Goal: Find contact information: Find contact information

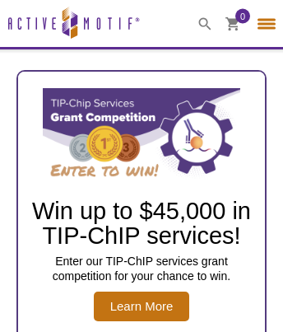
select select "[GEOGRAPHIC_DATA], The"
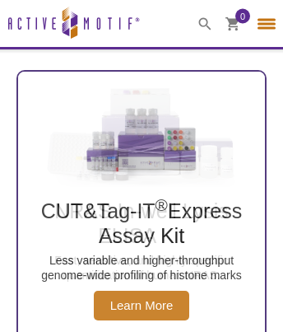
scroll to position [2708, 0]
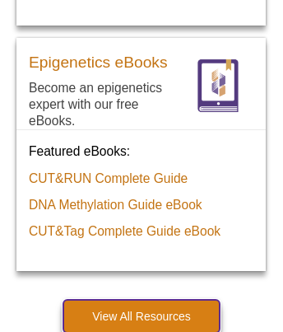
click at [142, 315] on link "View All Resources" at bounding box center [141, 315] width 156 height 33
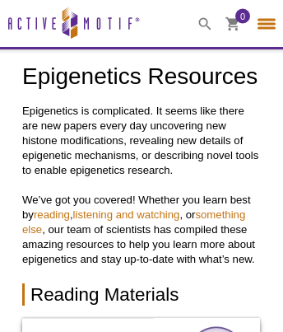
select select "[GEOGRAPHIC_DATA], The"
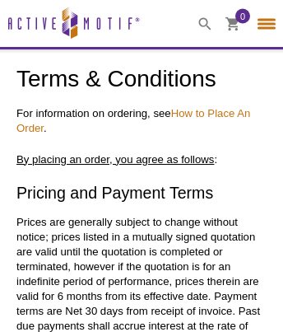
select select "[GEOGRAPHIC_DATA], The"
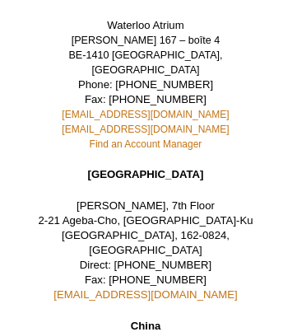
scroll to position [3528, 0]
